Goal: Task Accomplishment & Management: Use online tool/utility

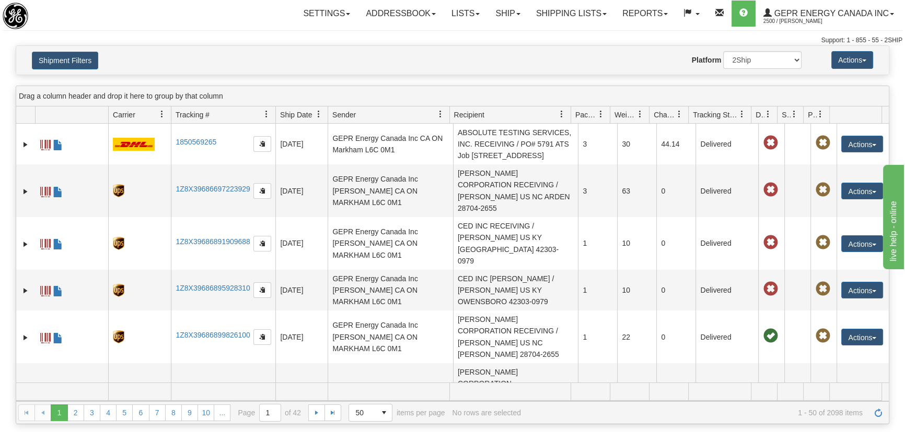
scroll to position [950, 0]
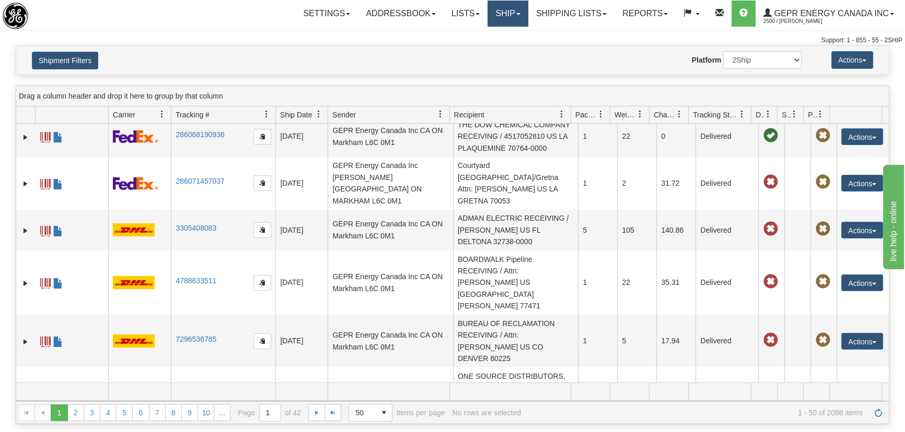
click at [503, 15] on link "Ship" at bounding box center [507, 14] width 40 height 26
click at [495, 34] on link "Ship Screen" at bounding box center [480, 37] width 95 height 14
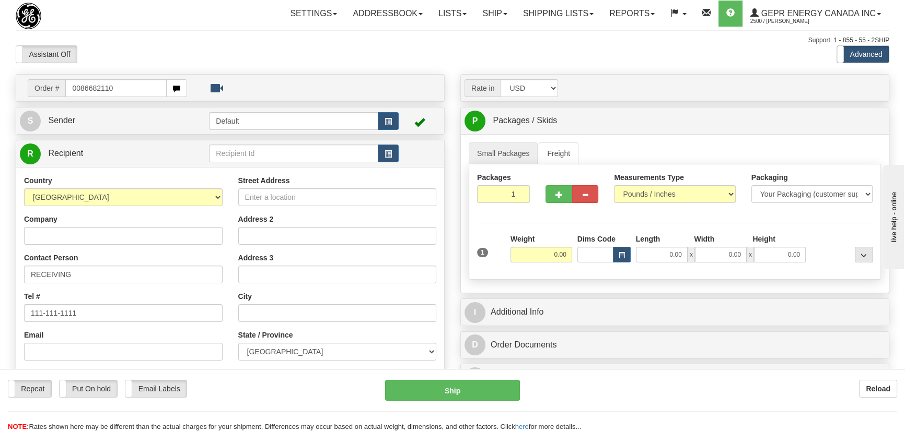
click at [78, 89] on input "0086682110" at bounding box center [115, 88] width 101 height 18
type input "86682110"
click at [165, 51] on body "Training Course Close Toggle navigation Settings Shipping Preferences New Recip…" at bounding box center [455, 216] width 911 height 432
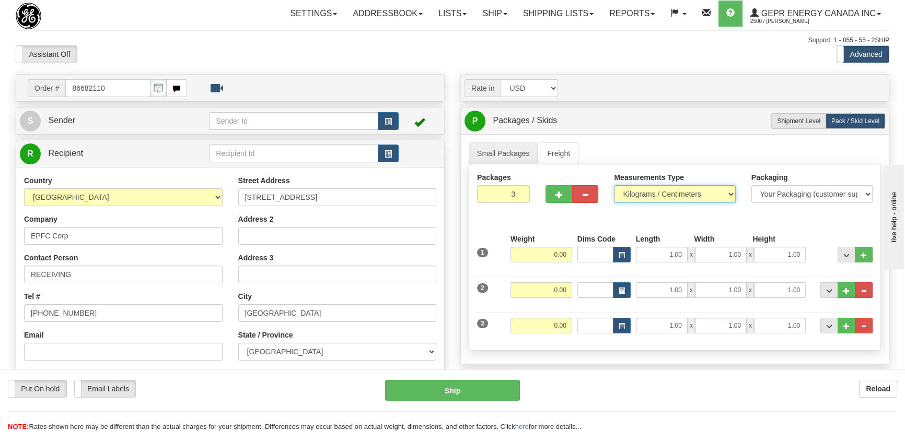
click at [674, 188] on select "Pounds / Inches Kilograms / Centimeters" at bounding box center [674, 194] width 121 height 18
select select "0"
click at [614, 185] on select "Pounds / Inches Kilograms / Centimeters" at bounding box center [674, 194] width 121 height 18
click at [863, 295] on button "..." at bounding box center [863, 291] width 18 height 16
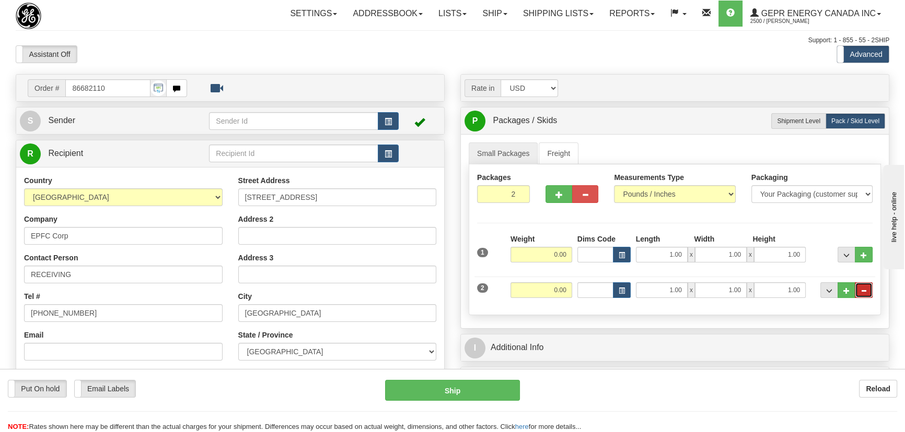
click at [864, 291] on span "..." at bounding box center [863, 291] width 6 height 6
type input "1"
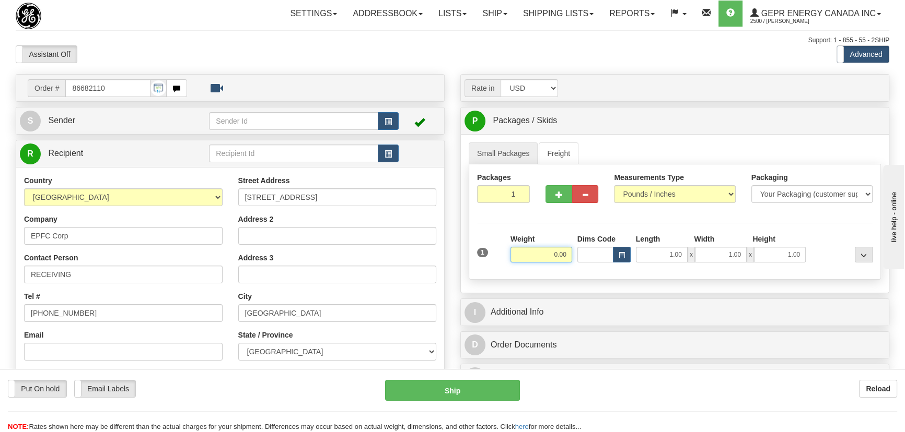
drag, startPoint x: 538, startPoint y: 250, endPoint x: 592, endPoint y: 262, distance: 55.1
click at [588, 262] on div "1 Weight 0.00 Dims Code 1.00" at bounding box center [674, 252] width 401 height 37
type input "1.00"
drag, startPoint x: 826, startPoint y: 233, endPoint x: 826, endPoint y: 226, distance: 7.8
click at [826, 234] on div at bounding box center [841, 248] width 67 height 29
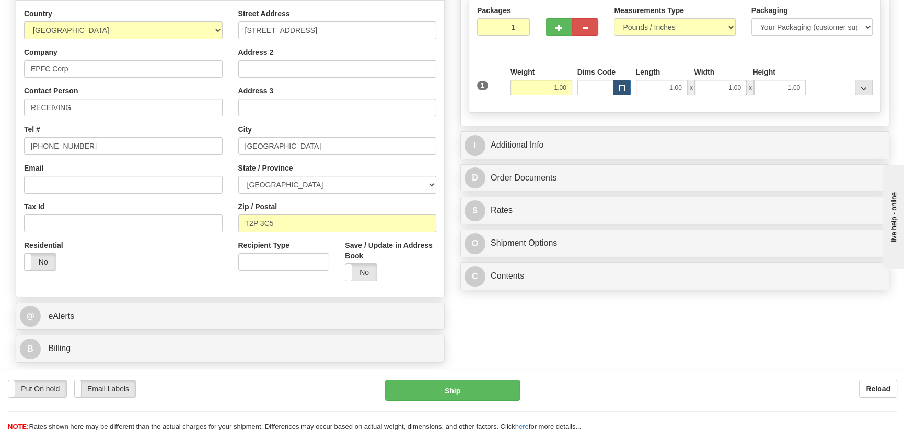
scroll to position [190, 0]
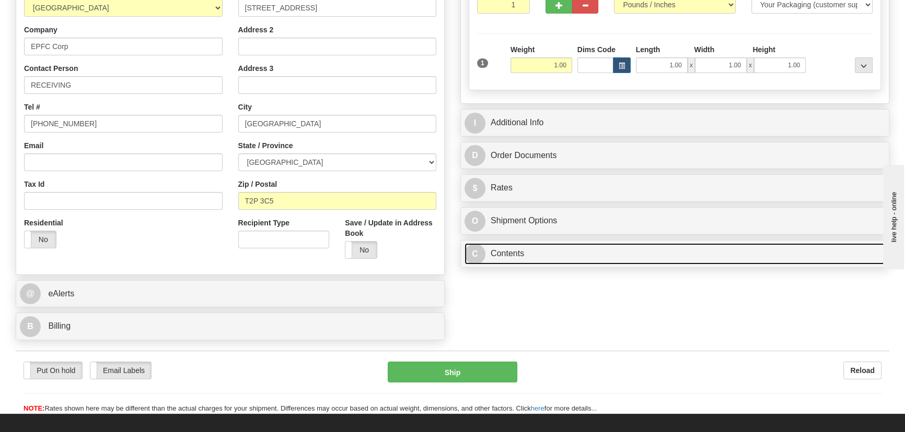
click at [721, 257] on link "C Contents" at bounding box center [674, 253] width 420 height 21
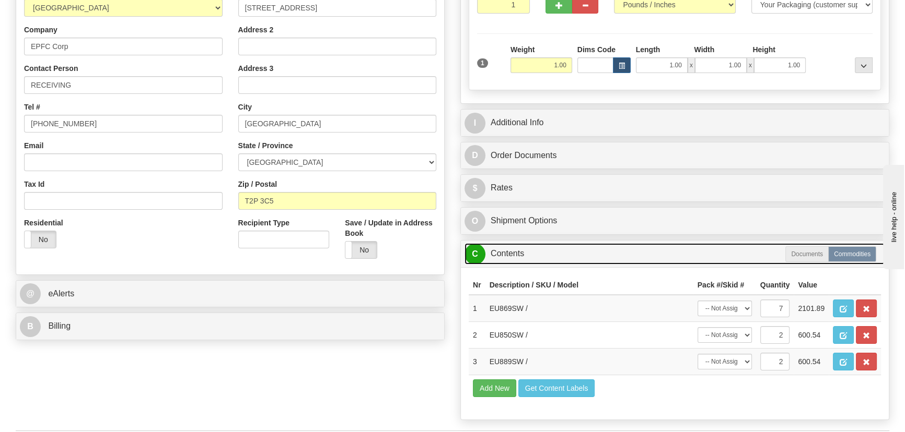
click at [721, 257] on link "C Contents" at bounding box center [674, 253] width 420 height 21
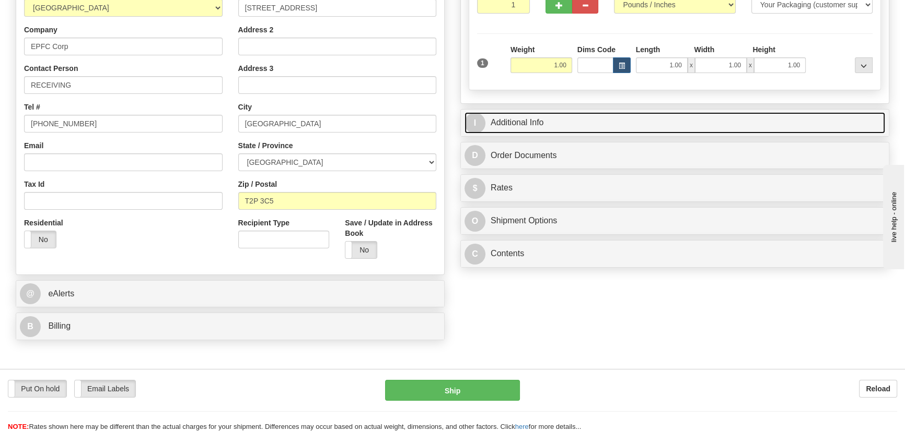
click at [732, 120] on link "I Additional Info" at bounding box center [674, 122] width 420 height 21
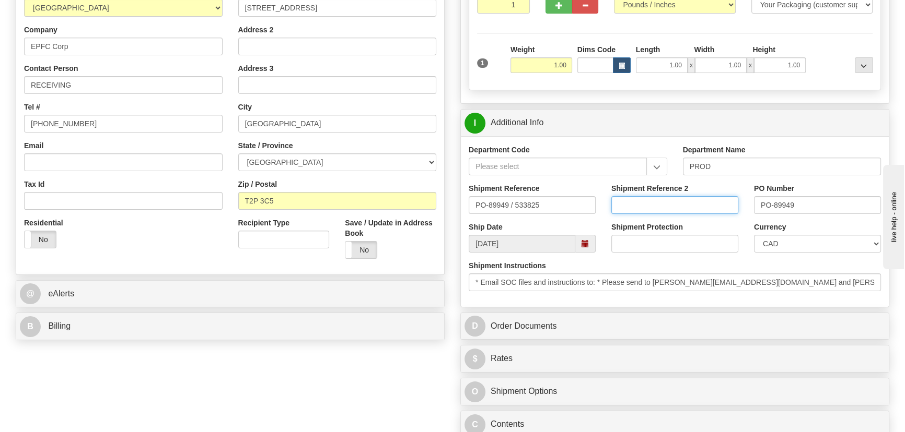
click at [688, 206] on input "Shipment Reference 2" at bounding box center [674, 205] width 127 height 18
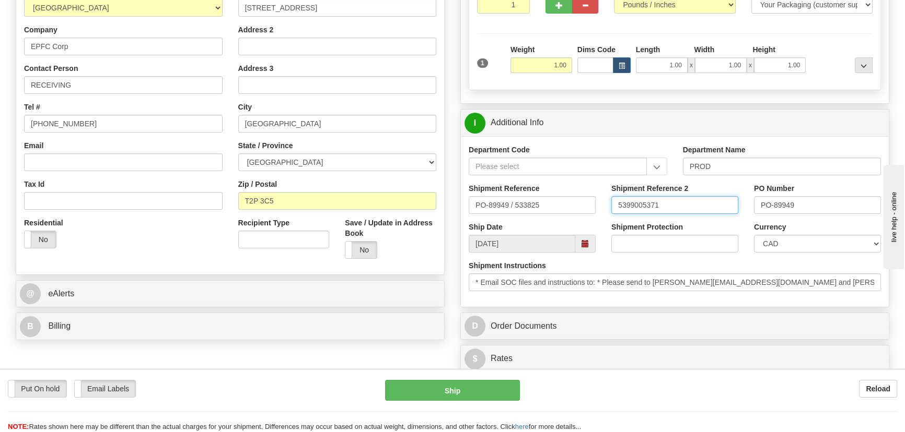
drag, startPoint x: 688, startPoint y: 206, endPoint x: 501, endPoint y: 161, distance: 192.7
click at [501, 161] on div "Department Code Department Name PROD Shipment Reference PO-89949 / 533825 Shipm…" at bounding box center [675, 221] width 428 height 171
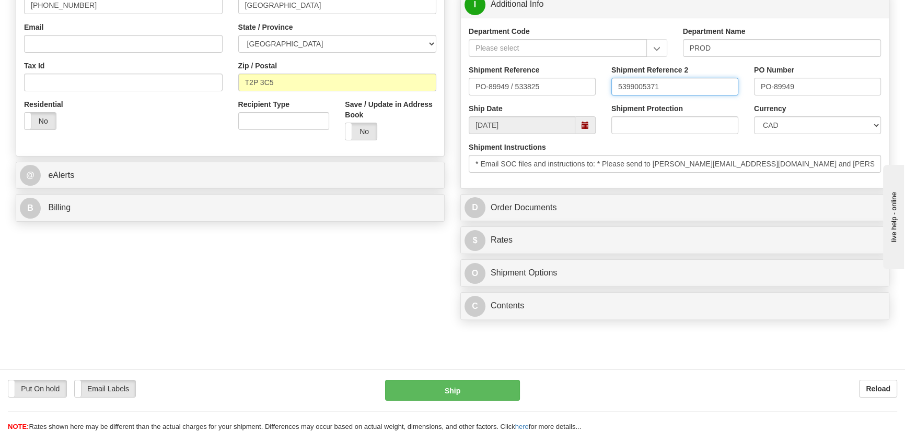
scroll to position [380, 0]
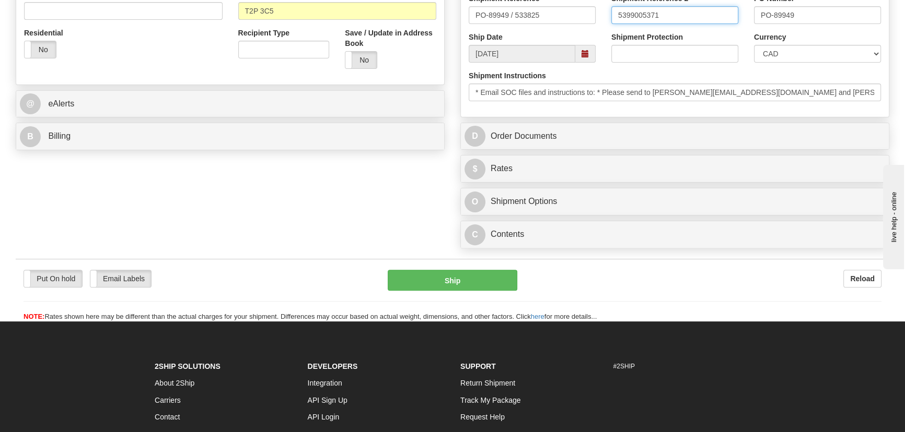
type input "5399005371"
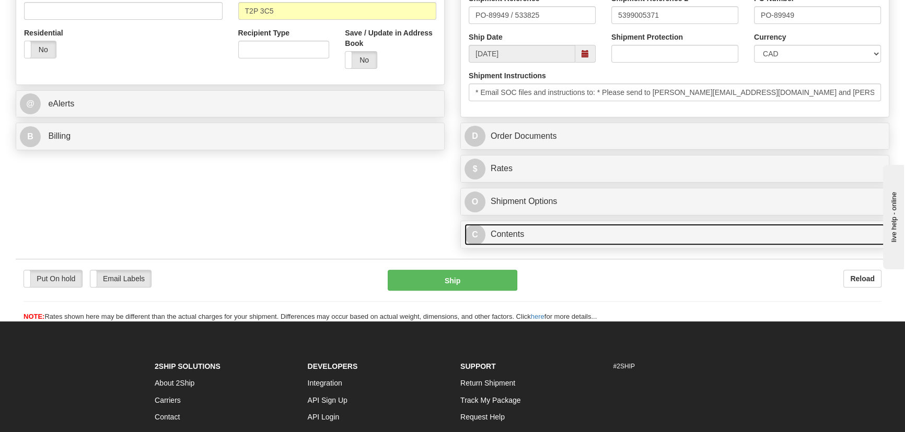
click at [712, 241] on link "C Contents" at bounding box center [674, 234] width 420 height 21
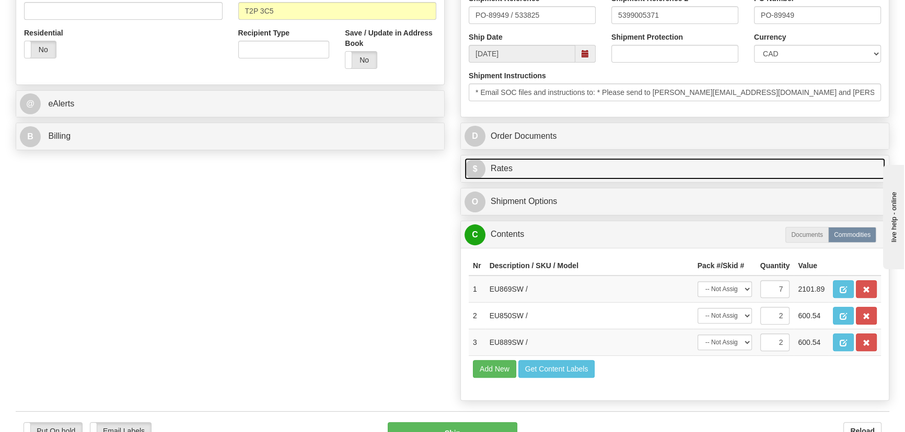
click at [670, 172] on link "$ Rates" at bounding box center [674, 168] width 420 height 21
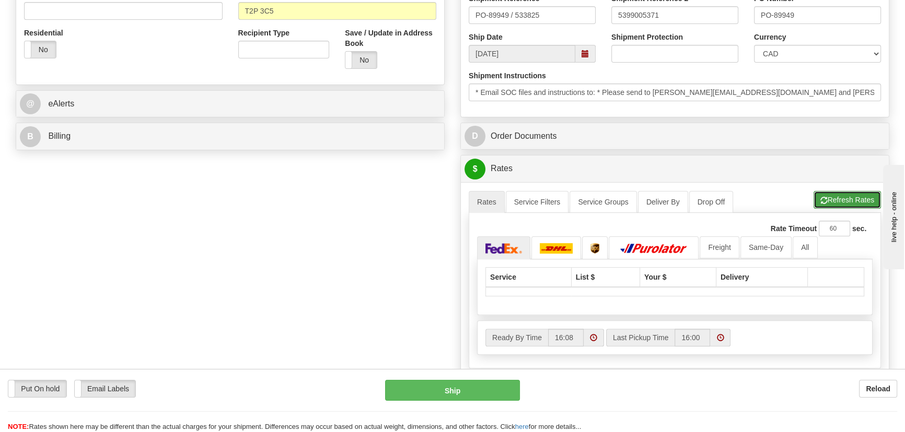
click at [855, 200] on button "Refresh Rates" at bounding box center [846, 200] width 67 height 18
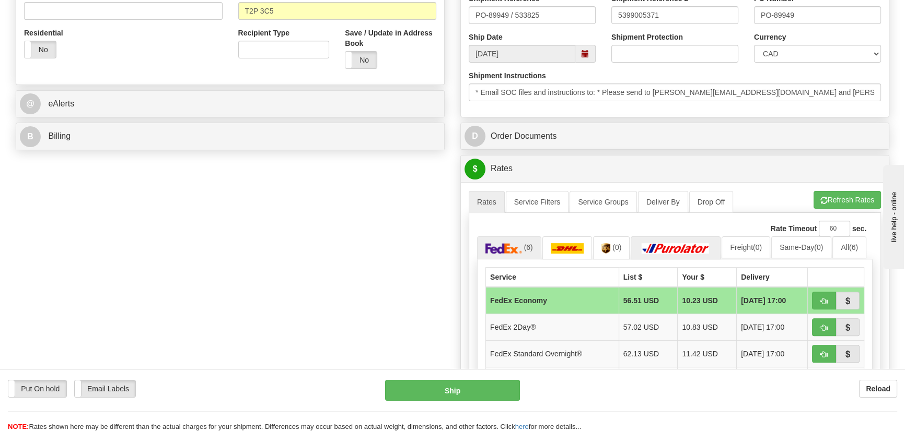
scroll to position [427, 0]
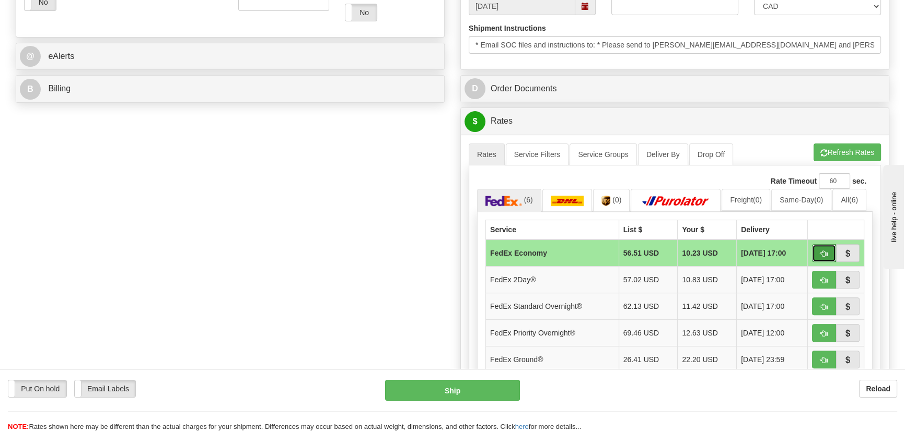
click at [826, 252] on span "button" at bounding box center [823, 254] width 7 height 7
type input "20"
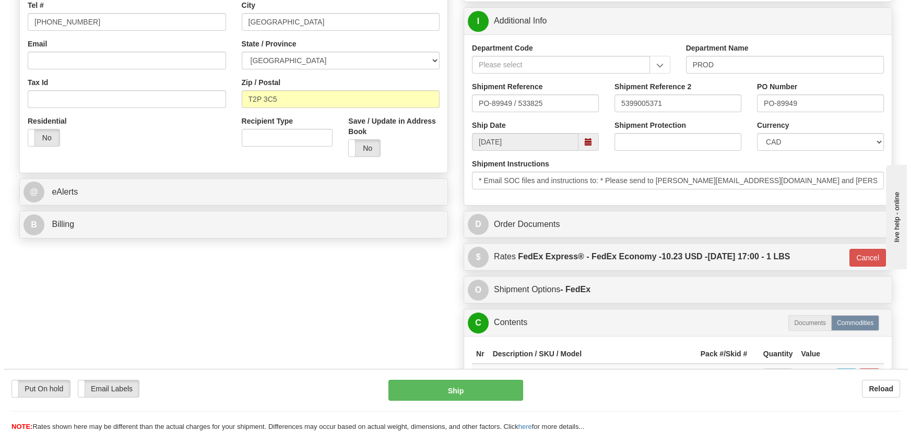
scroll to position [380, 0]
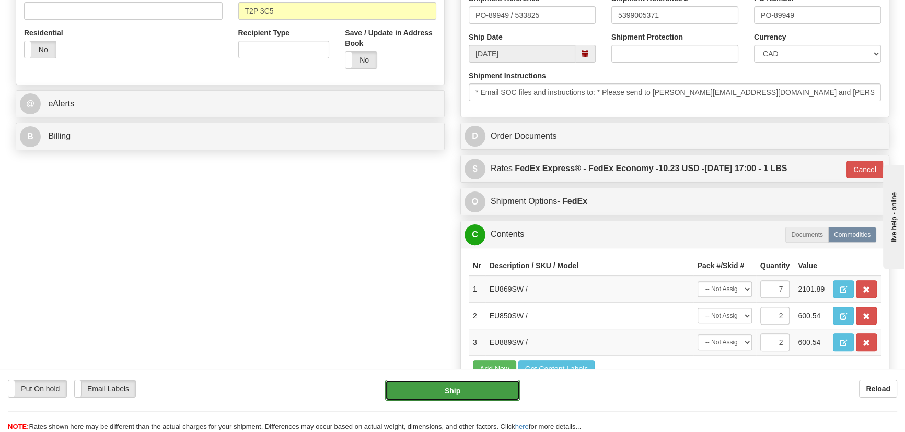
click at [454, 391] on button "Ship" at bounding box center [452, 390] width 135 height 21
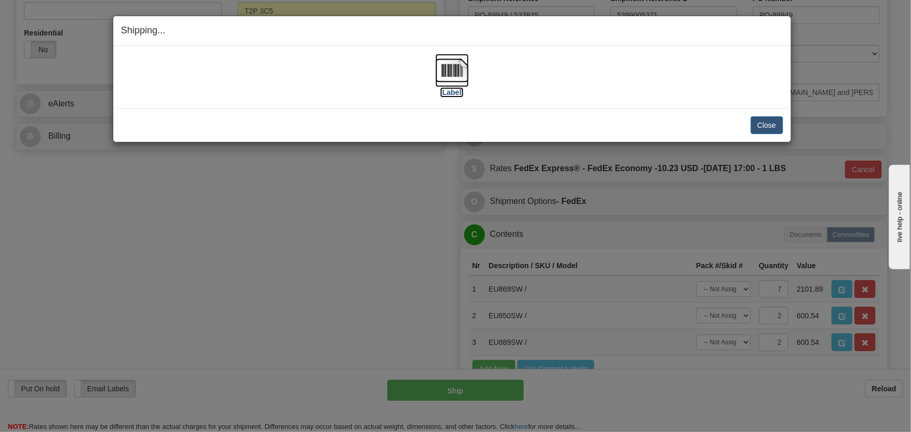
click at [463, 69] on img at bounding box center [452, 70] width 33 height 33
click at [771, 124] on button "Close" at bounding box center [767, 125] width 32 height 18
